Goal: Task Accomplishment & Management: Manage account settings

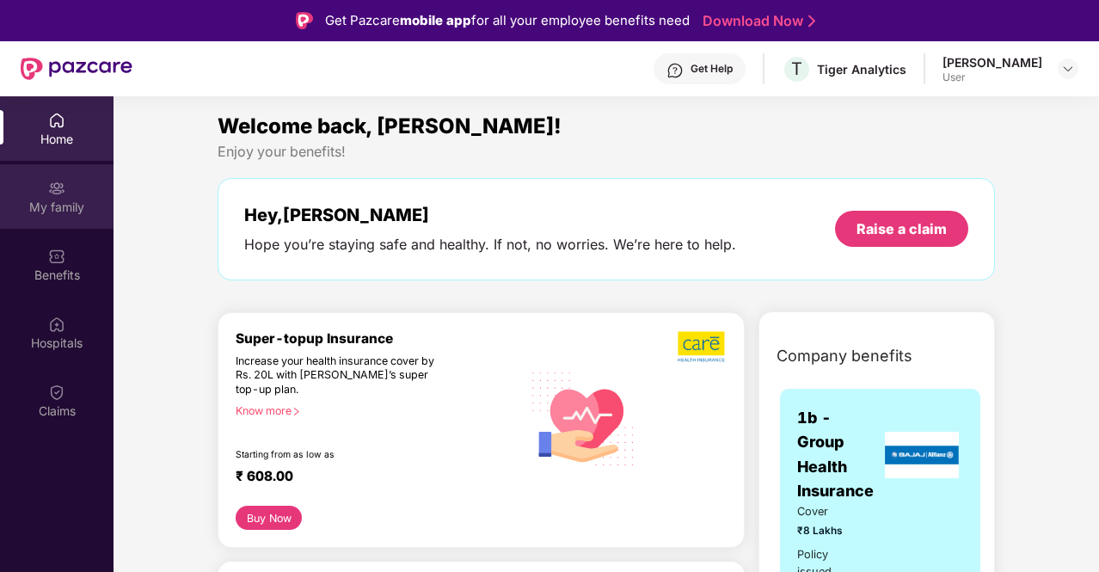
click at [49, 189] on img at bounding box center [56, 188] width 17 height 17
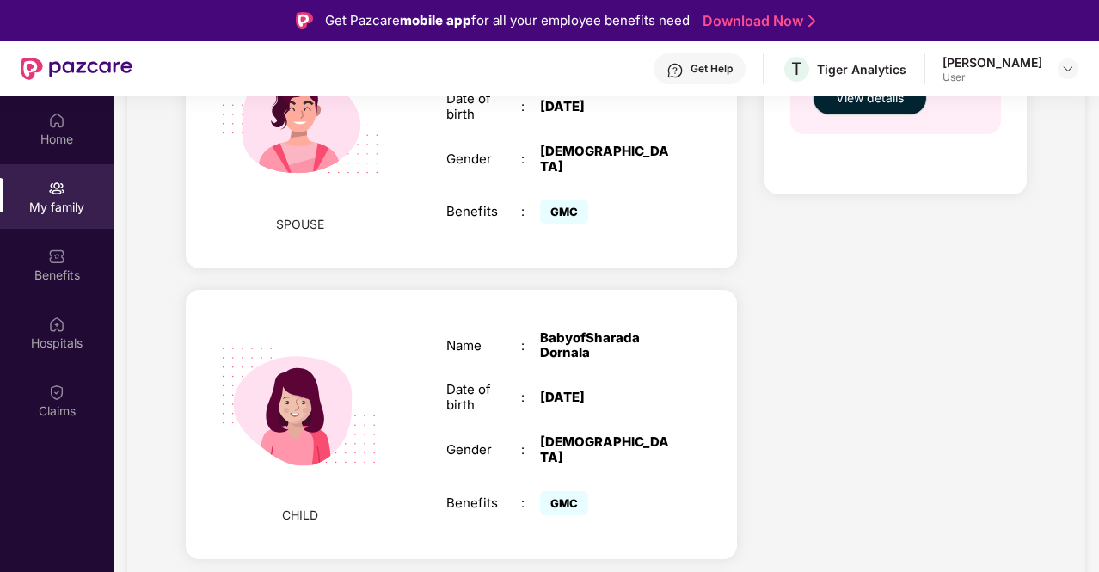
scroll to position [860, 0]
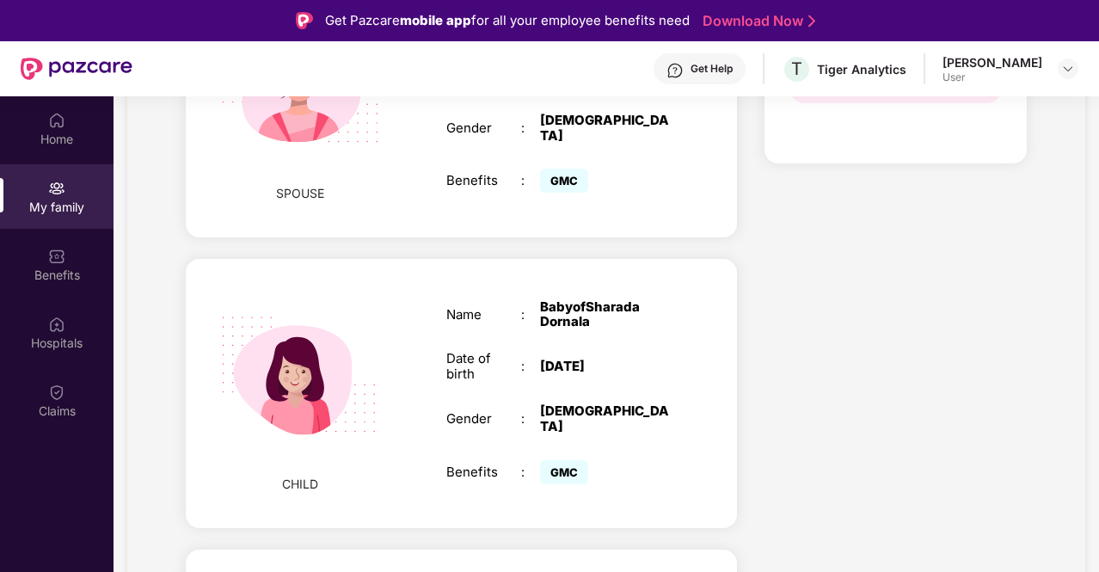
click at [733, 69] on div "Get Help" at bounding box center [712, 69] width 42 height 14
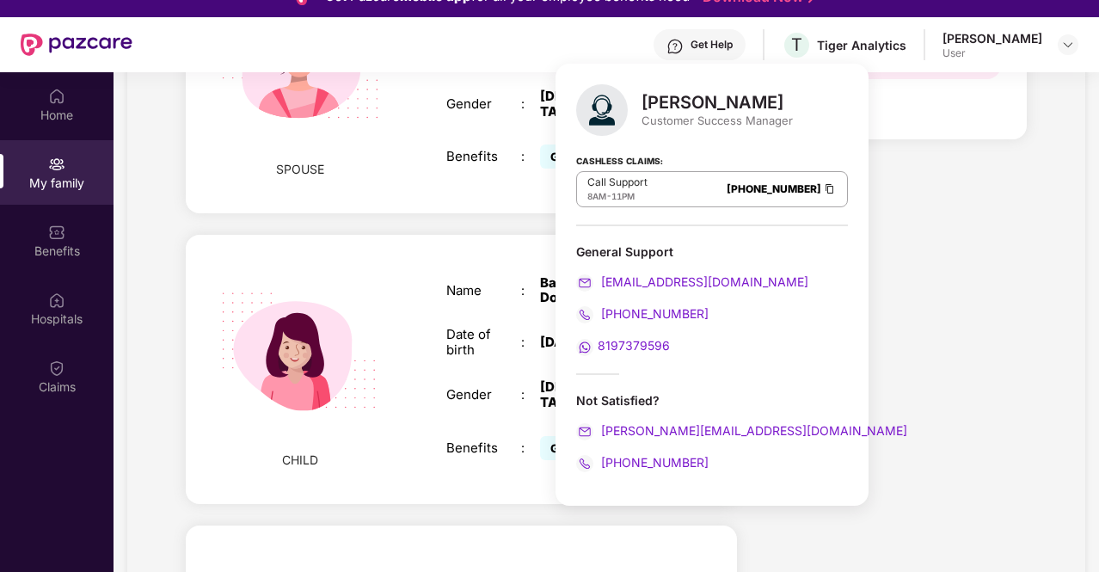
scroll to position [0, 0]
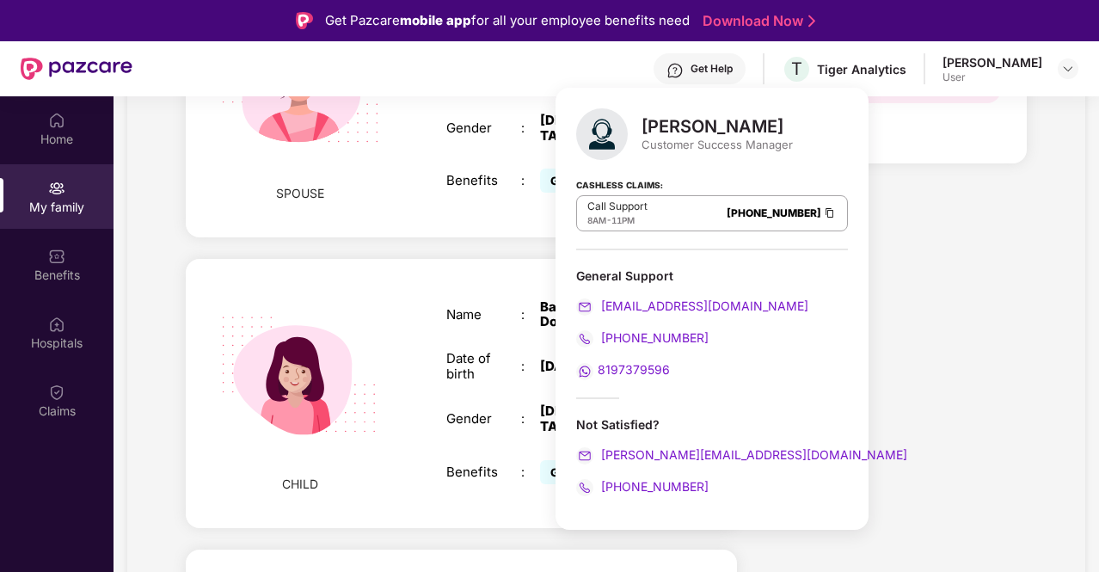
click at [630, 367] on span "8197379596" at bounding box center [634, 369] width 72 height 15
click at [1079, 321] on div "My family Add Family Member New member can be added to the policy [DATE] of mar…" at bounding box center [606, 354] width 958 height 2180
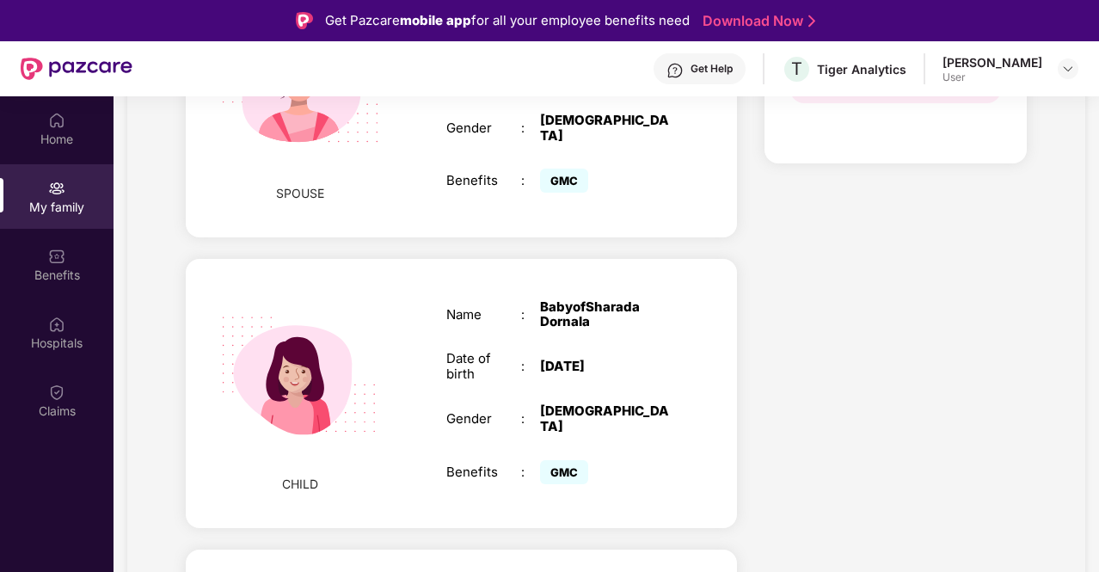
click at [565, 299] on div "BabyofSharada Dornala" at bounding box center [605, 314] width 131 height 31
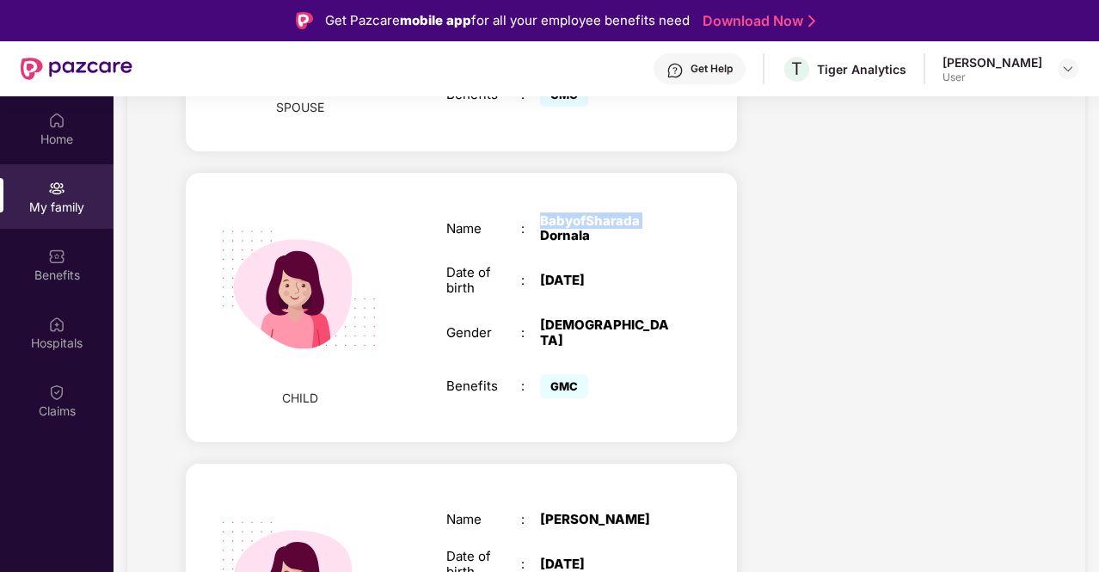
scroll to position [1204, 0]
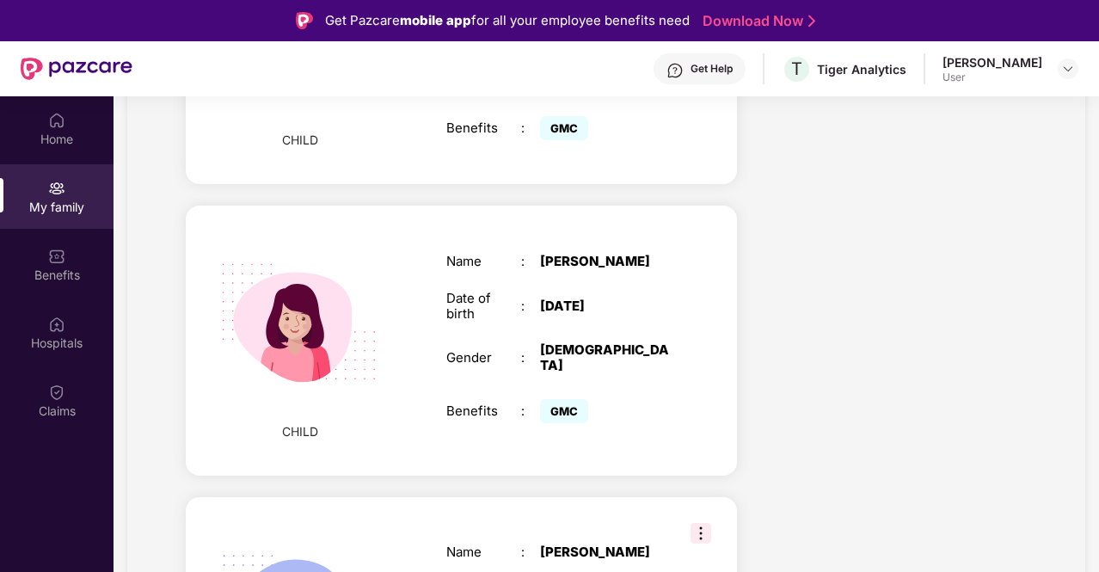
click at [709, 523] on img at bounding box center [701, 533] width 21 height 21
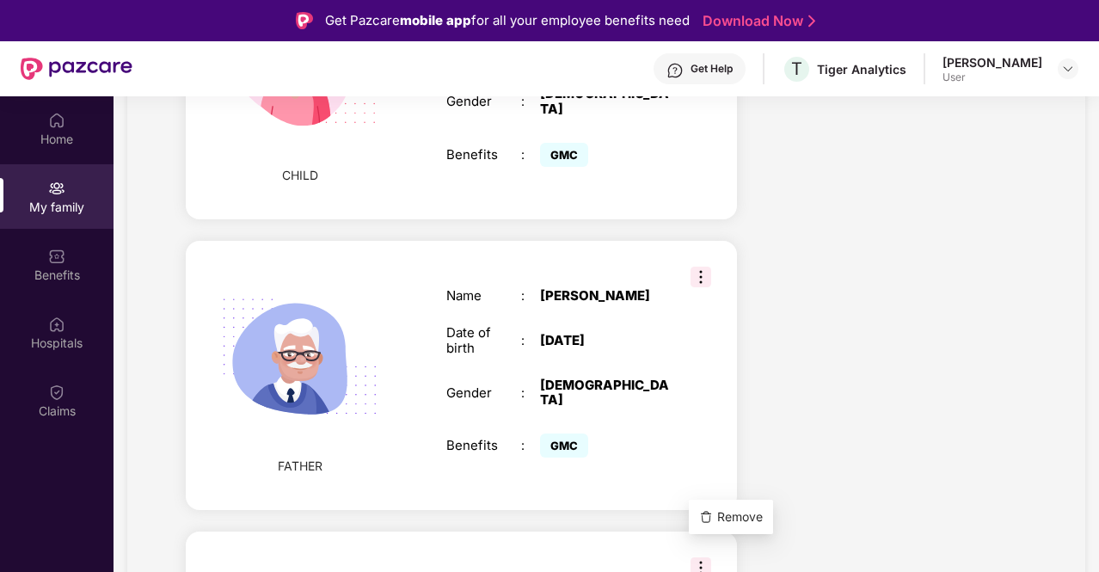
scroll to position [1462, 0]
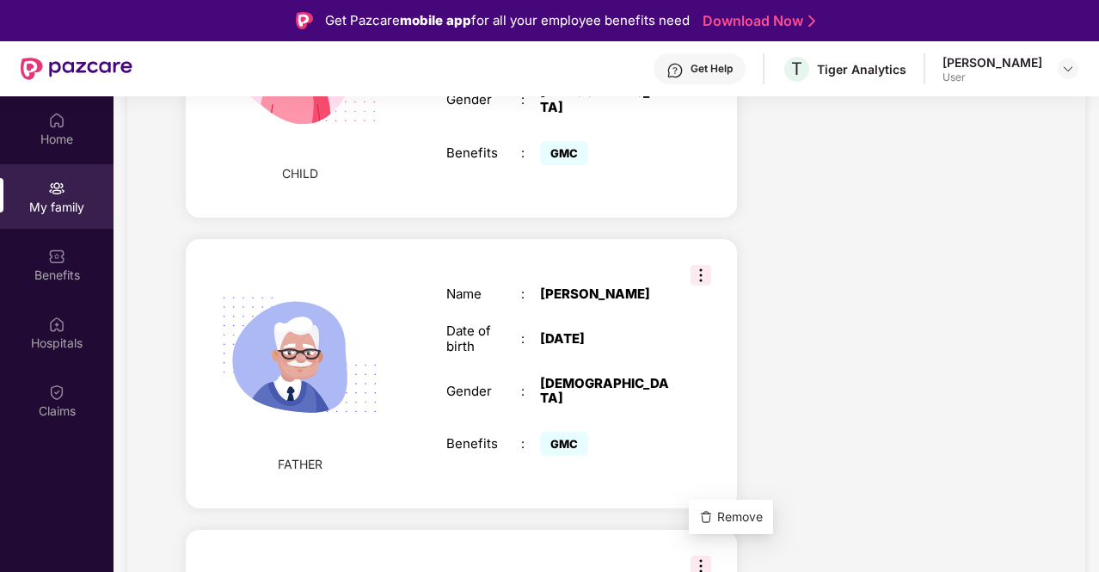
click at [668, 239] on div "FATHER Name : [PERSON_NAME] Date of birth : [DEMOGRAPHIC_DATA] Gender : [DEMOGR…" at bounding box center [461, 373] width 551 height 269
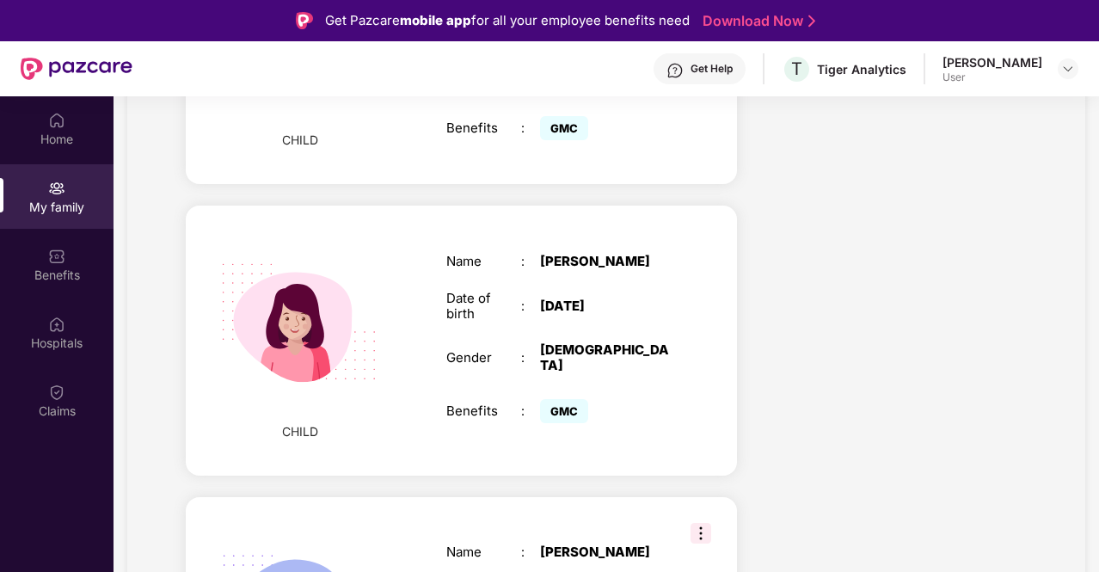
scroll to position [1118, 0]
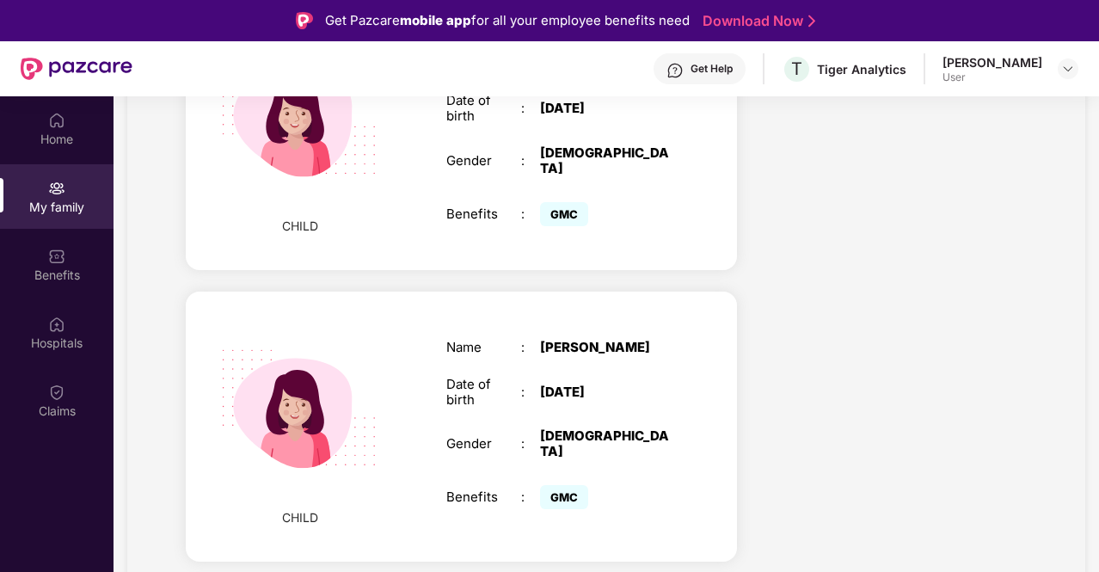
click at [1014, 65] on div "[PERSON_NAME]" at bounding box center [993, 62] width 100 height 16
click at [1061, 70] on div at bounding box center [1068, 68] width 21 height 21
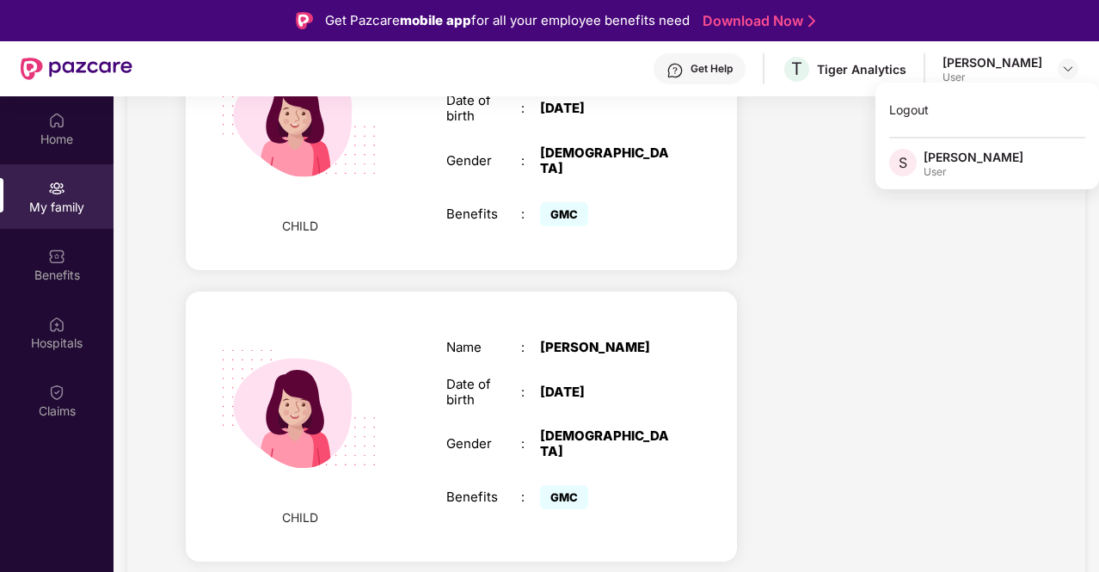
click at [909, 271] on div "Health Cover cover ₹8 Lakhs Policy issued [DATE] Policy Expiry [DATE] Enabled f…" at bounding box center [895, 125] width 289 height 2079
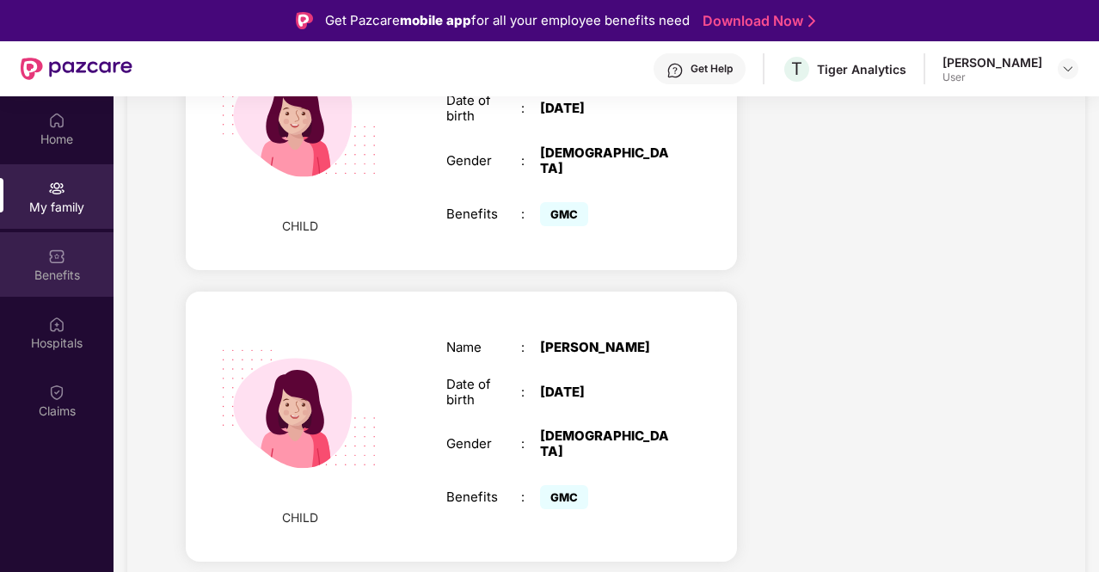
click at [36, 256] on div "Benefits" at bounding box center [57, 264] width 114 height 65
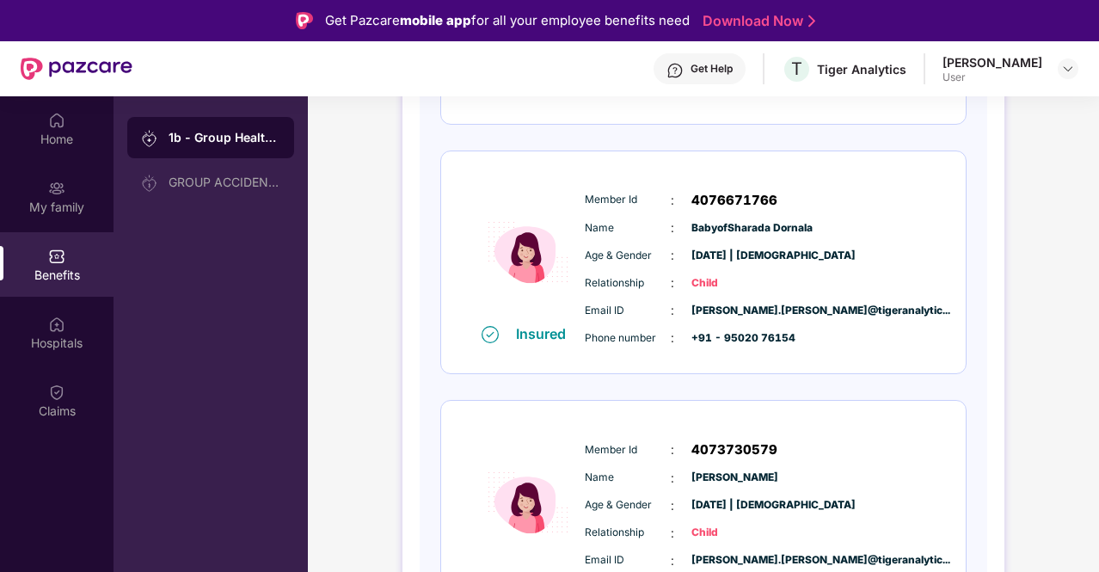
scroll to position [774, 0]
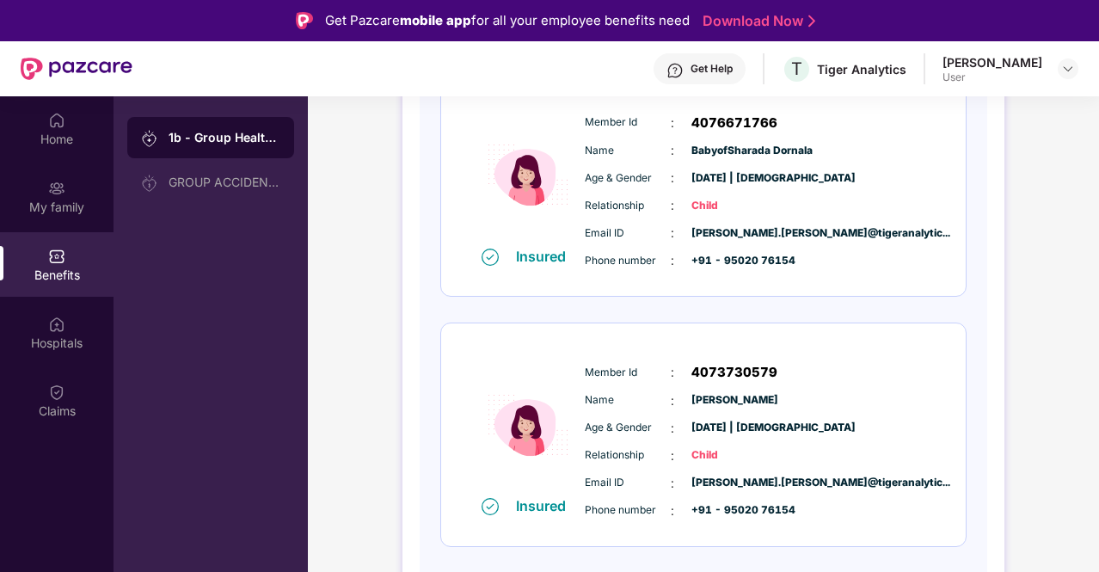
click at [699, 398] on span "[PERSON_NAME]" at bounding box center [735, 400] width 86 height 16
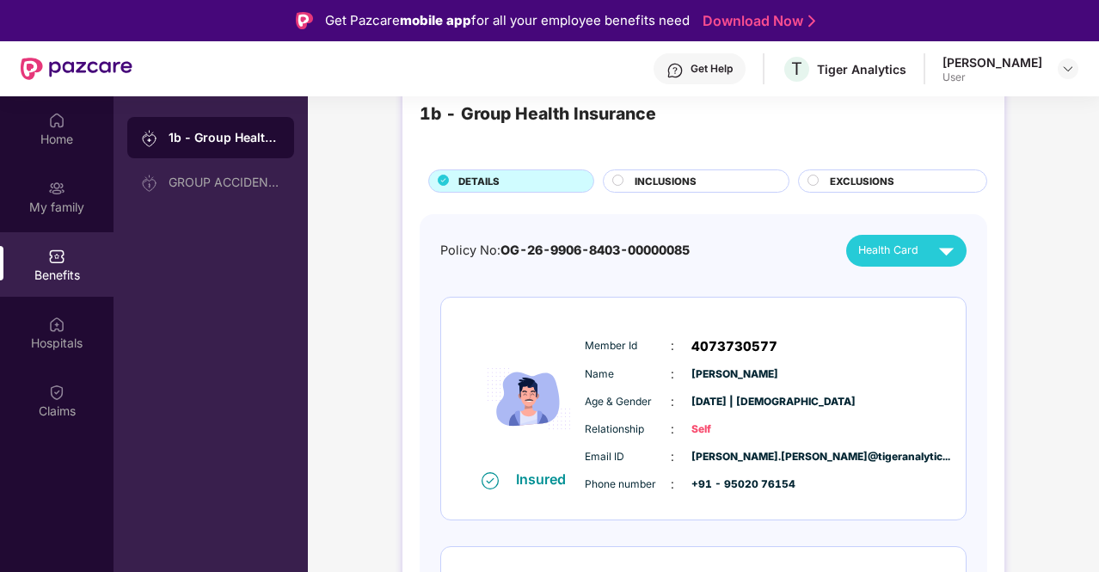
scroll to position [0, 0]
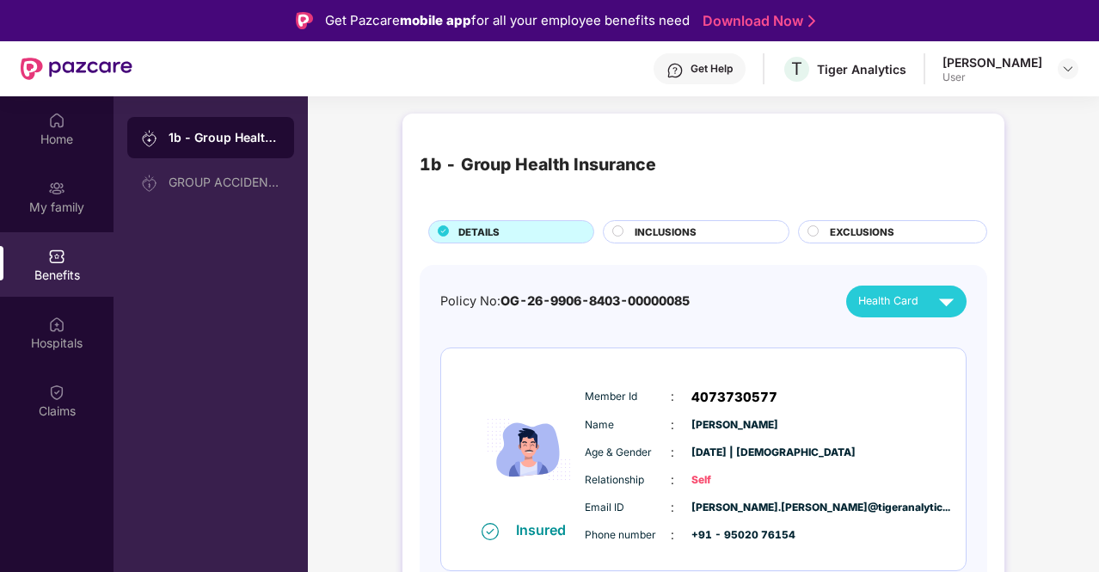
click at [1024, 63] on div "[PERSON_NAME]" at bounding box center [993, 62] width 100 height 16
click at [1063, 73] on img at bounding box center [1069, 69] width 14 height 14
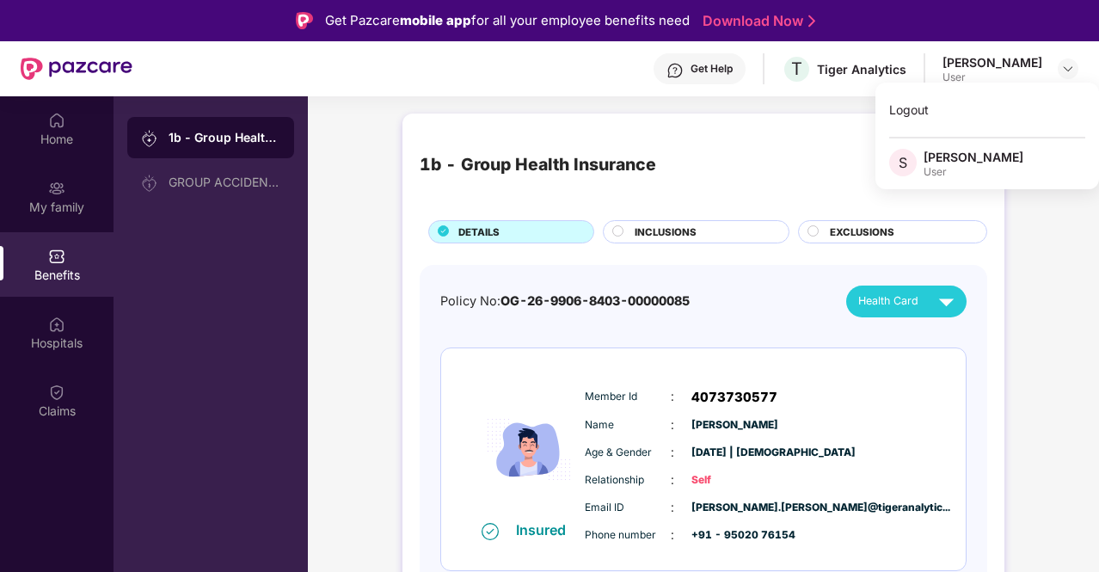
click at [924, 157] on div "[PERSON_NAME]" at bounding box center [974, 157] width 100 height 16
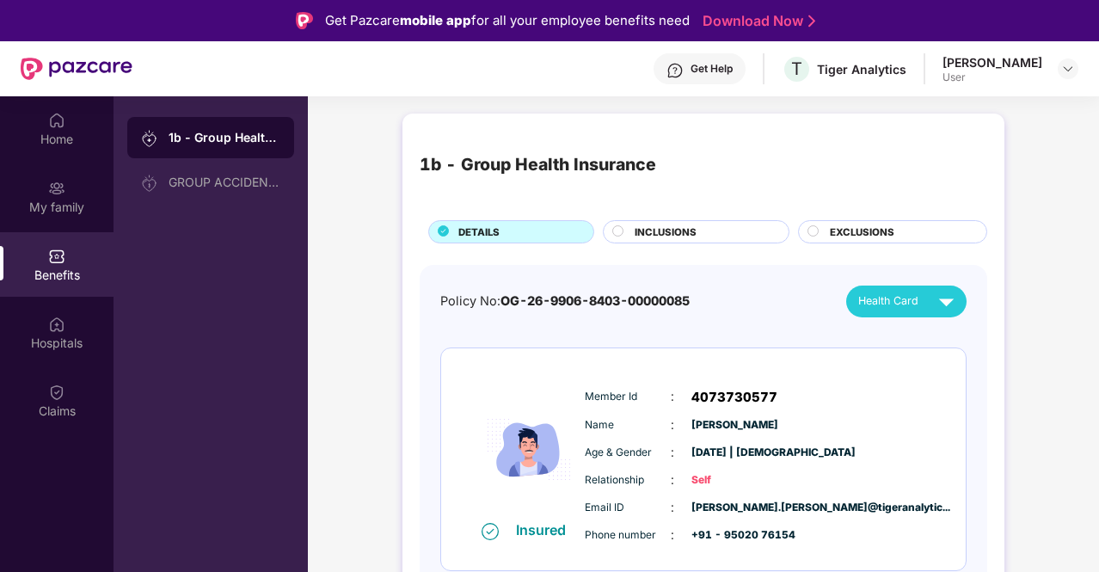
click at [1020, 75] on div "User" at bounding box center [993, 78] width 100 height 14
click at [1070, 69] on img at bounding box center [1069, 69] width 14 height 14
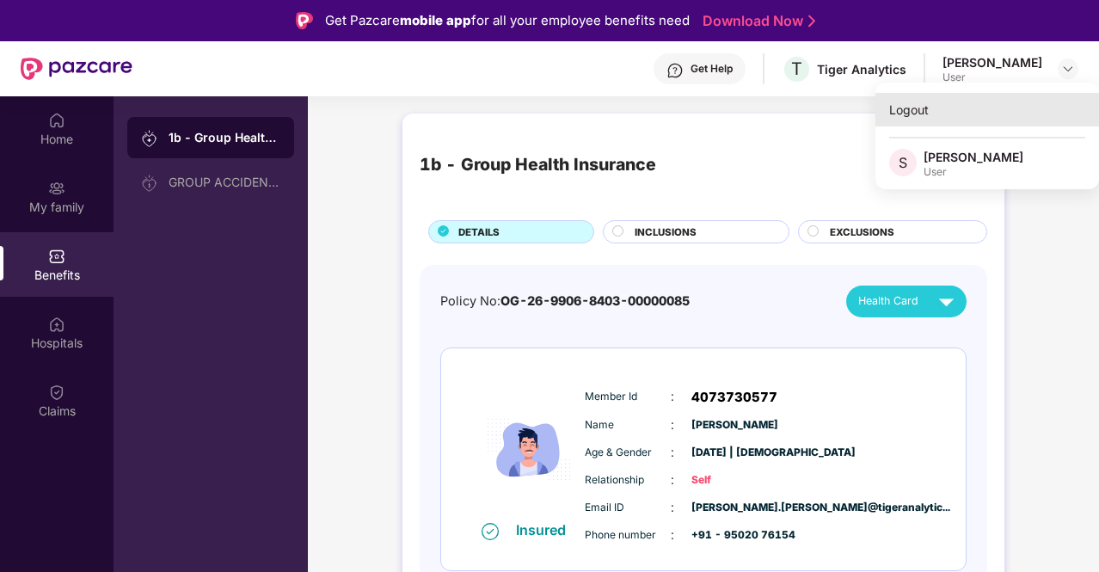
click at [934, 118] on div "Logout" at bounding box center [988, 110] width 224 height 34
